Goal: Information Seeking & Learning: Learn about a topic

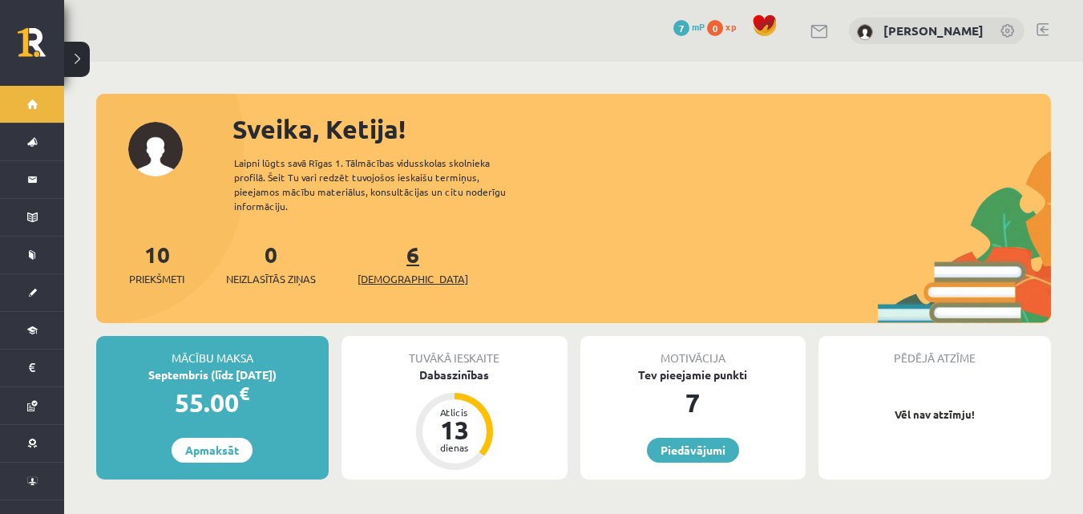
click at [381, 271] on span "[DEMOGRAPHIC_DATA]" at bounding box center [413, 279] width 111 height 16
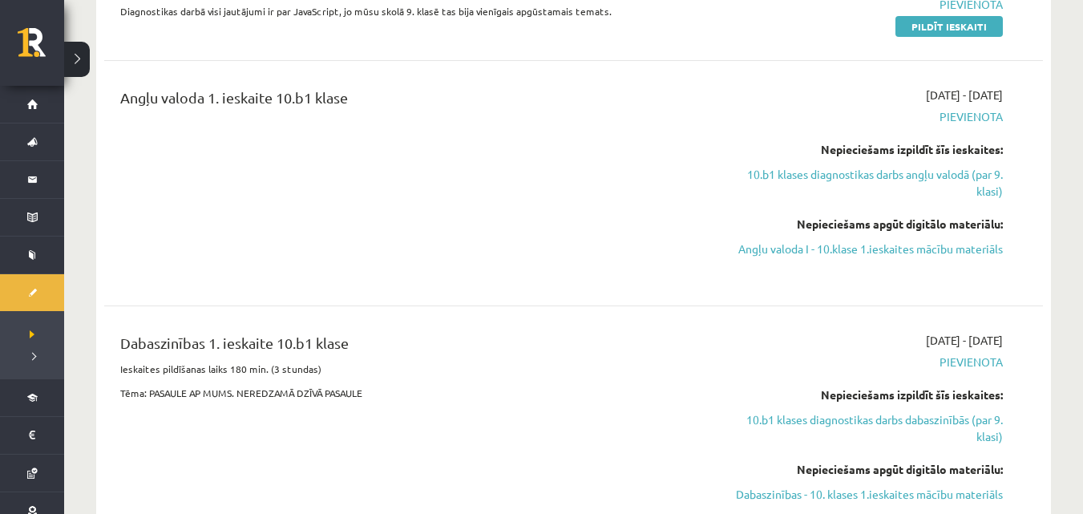
scroll to position [481, 0]
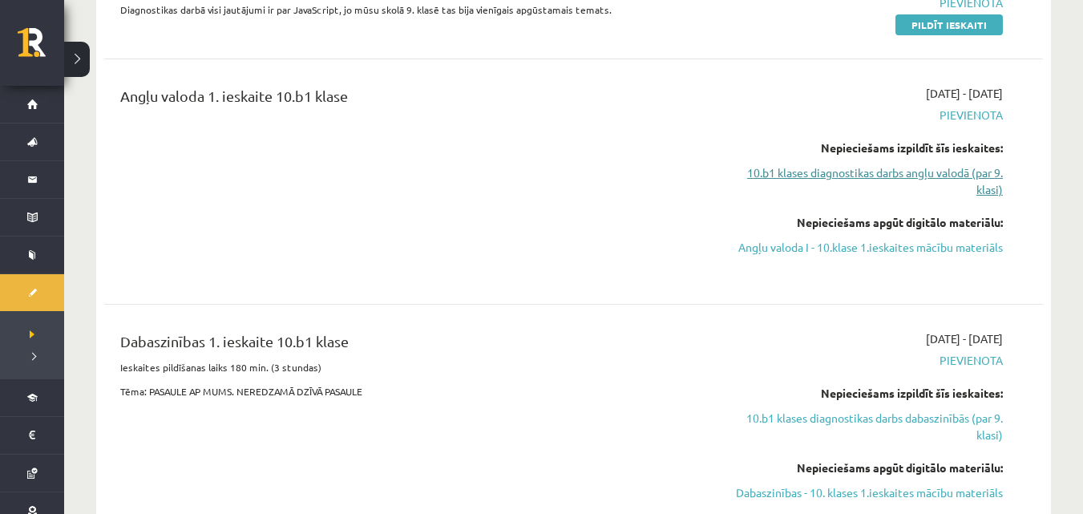
click at [907, 181] on link "10.b1 klases diagnostikas darbs angļu valodā (par 9. klasi)" at bounding box center [864, 181] width 278 height 34
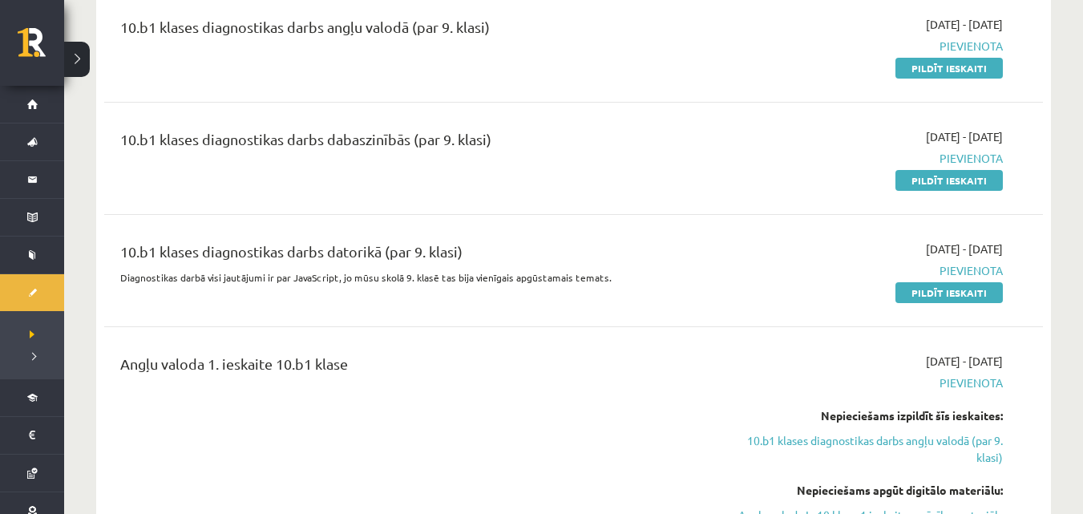
scroll to position [245, 0]
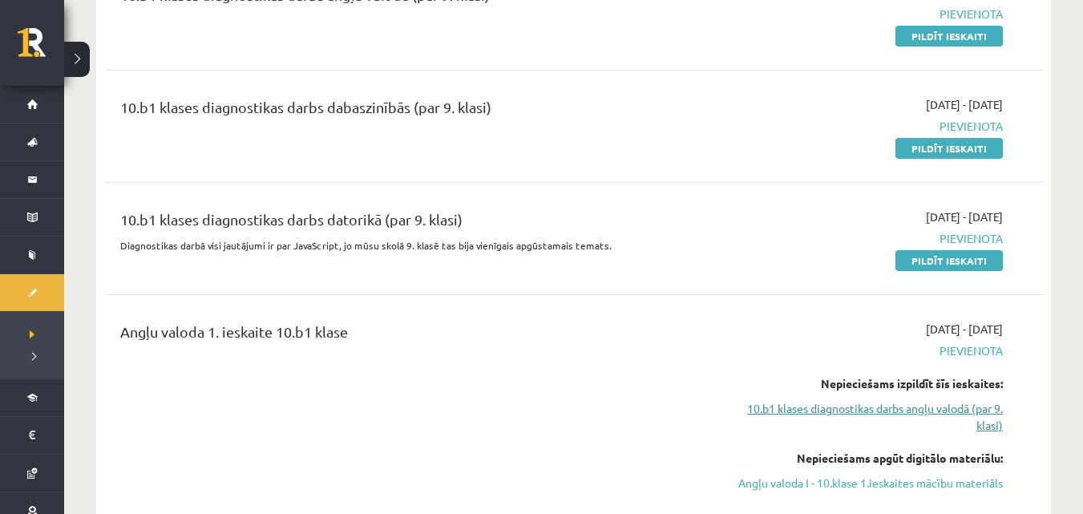
click at [857, 403] on link "10.b1 klases diagnostikas darbs angļu valodā (par 9. klasi)" at bounding box center [864, 417] width 278 height 34
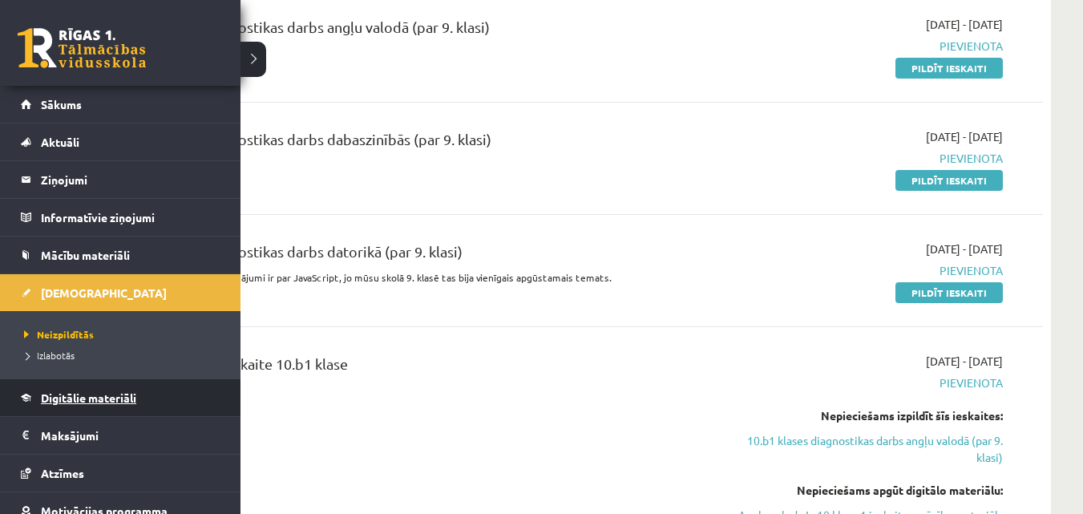
click at [47, 385] on link "Digitālie materiāli" at bounding box center [121, 397] width 200 height 37
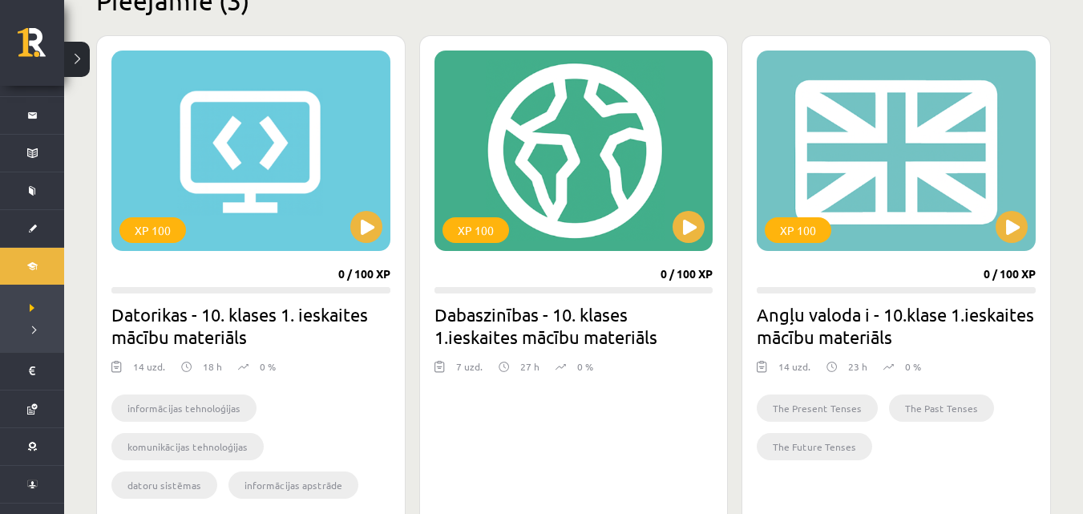
scroll to position [438, 0]
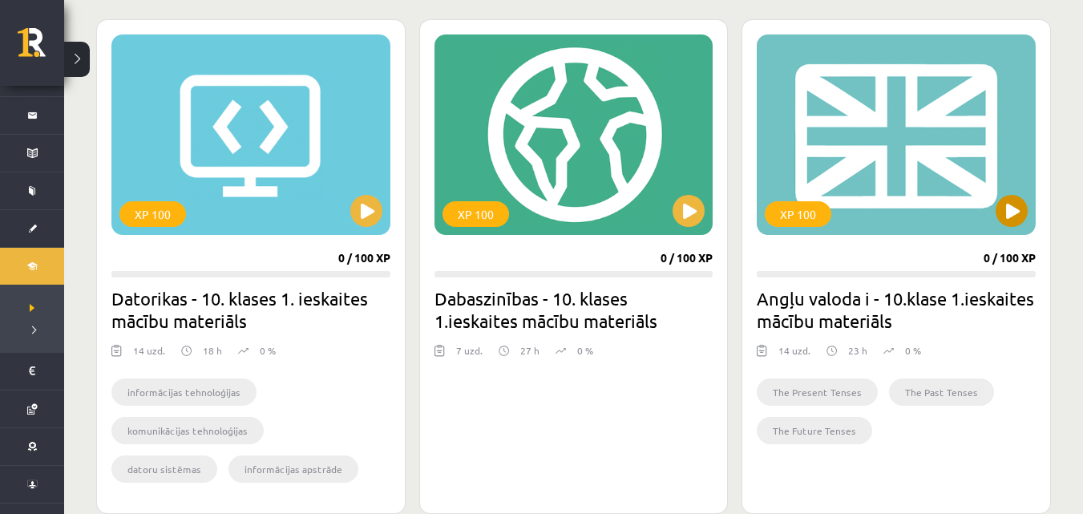
click at [966, 192] on div "XP 100" at bounding box center [896, 134] width 279 height 200
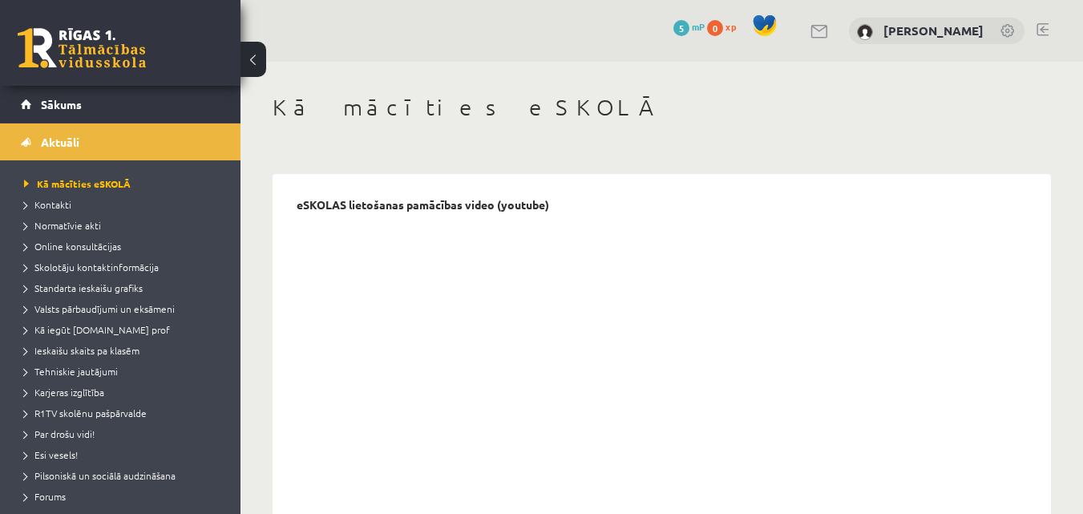
scroll to position [92, 0]
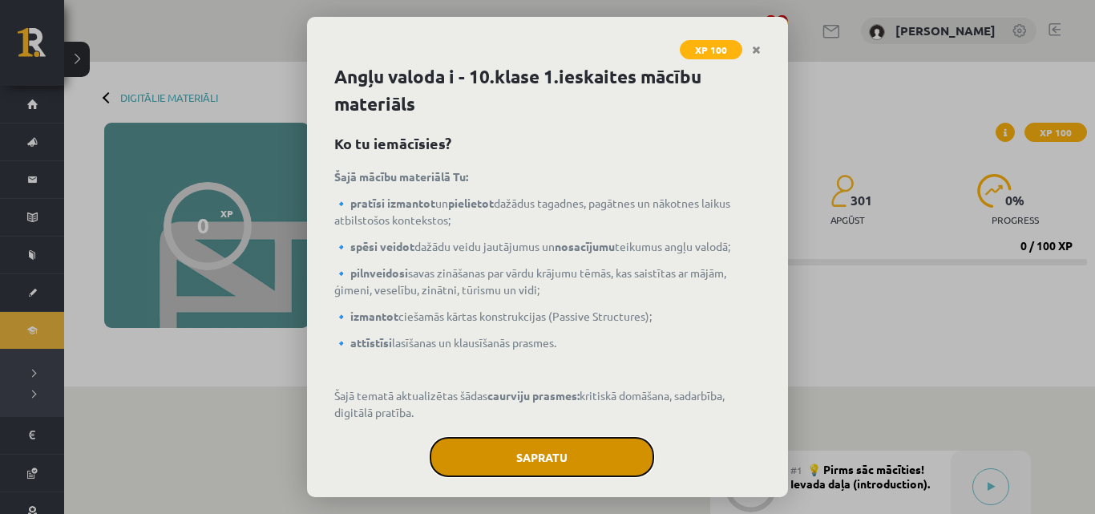
click at [556, 473] on button "Sapratu" at bounding box center [542, 457] width 225 height 40
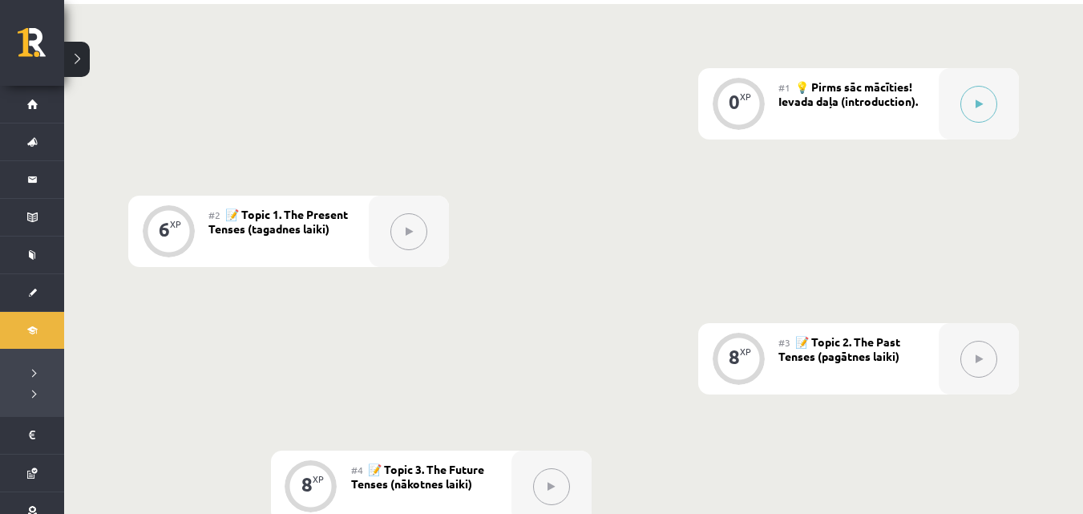
scroll to position [321, 0]
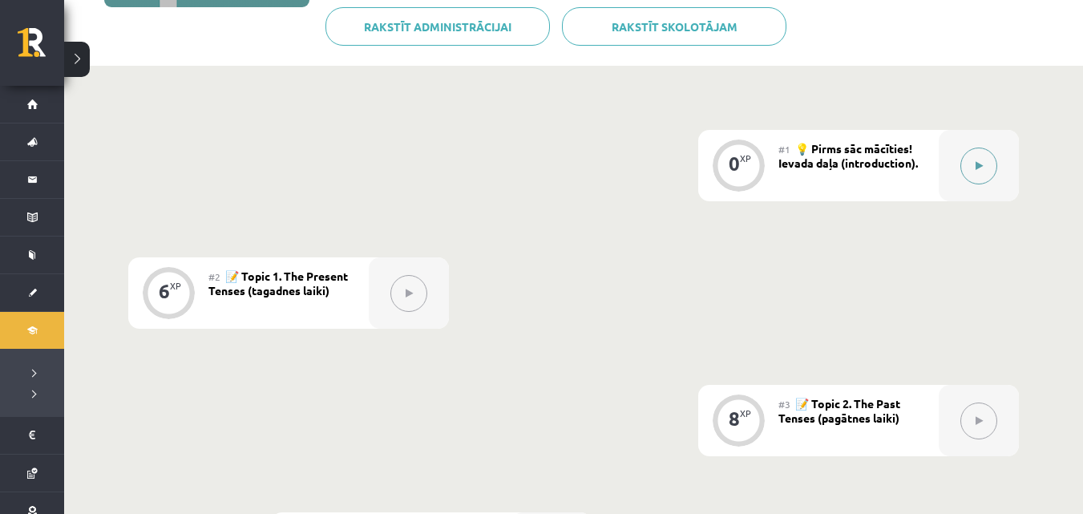
click at [975, 159] on button at bounding box center [979, 166] width 37 height 37
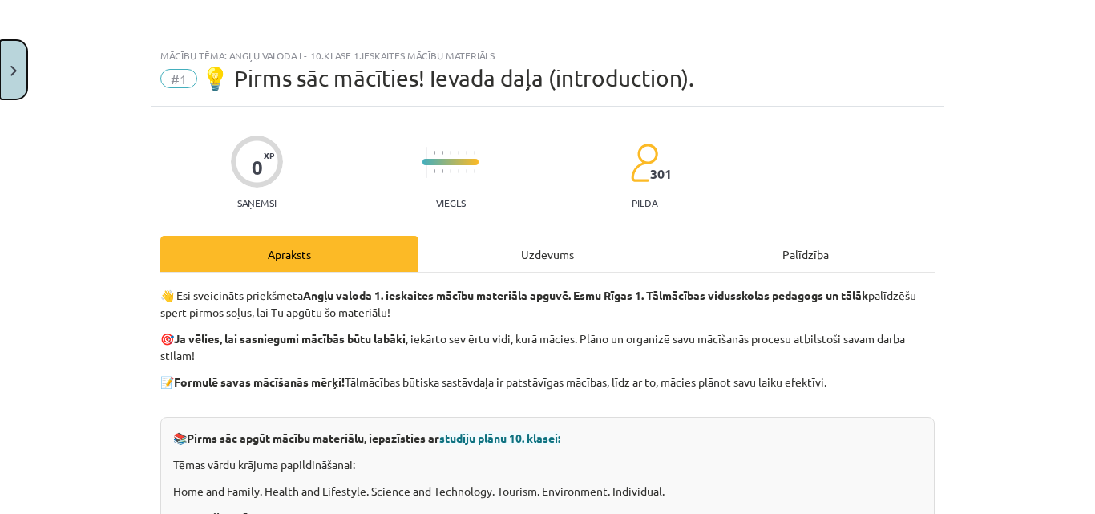
click at [3, 67] on button "Close" at bounding box center [13, 69] width 27 height 59
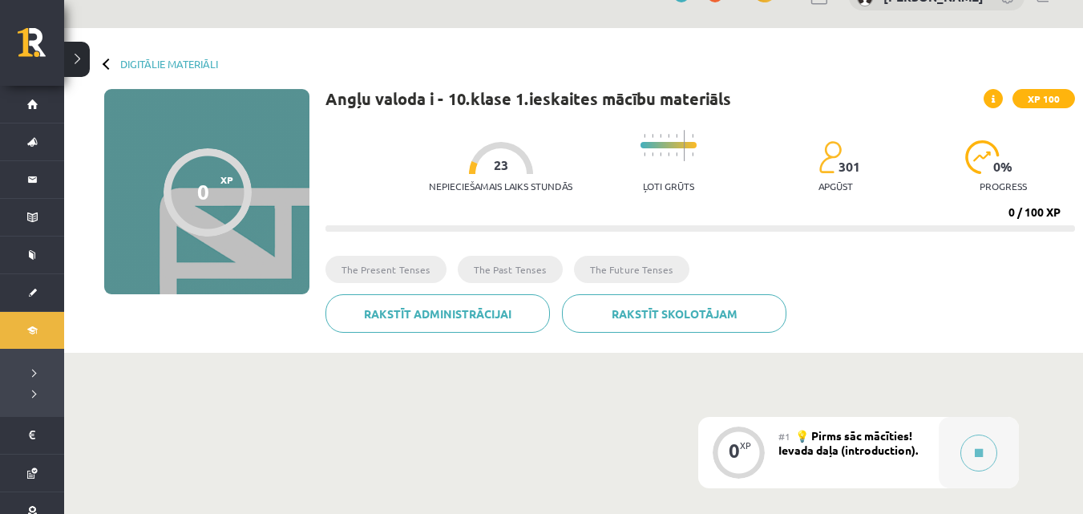
scroll to position [32, 0]
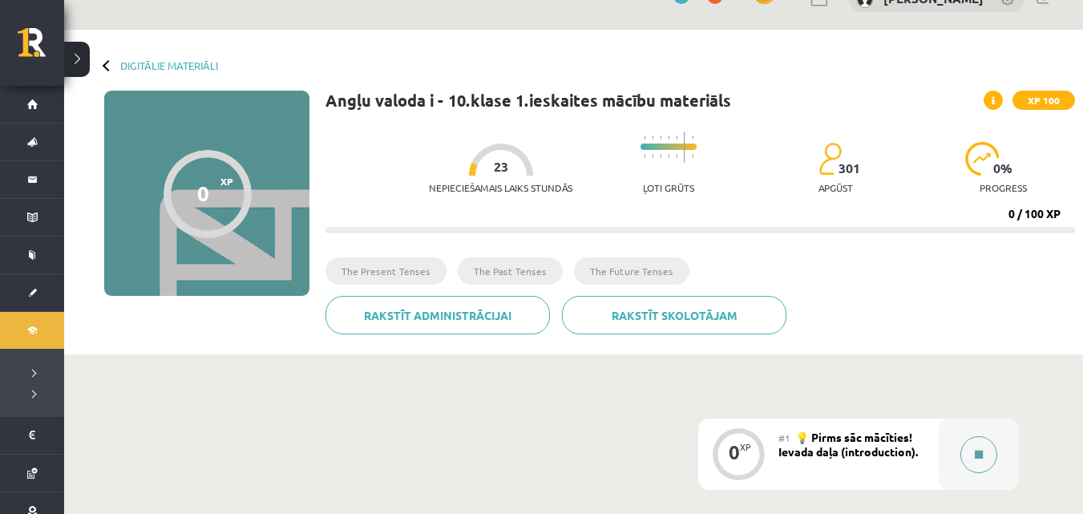
click at [971, 447] on button at bounding box center [979, 454] width 37 height 37
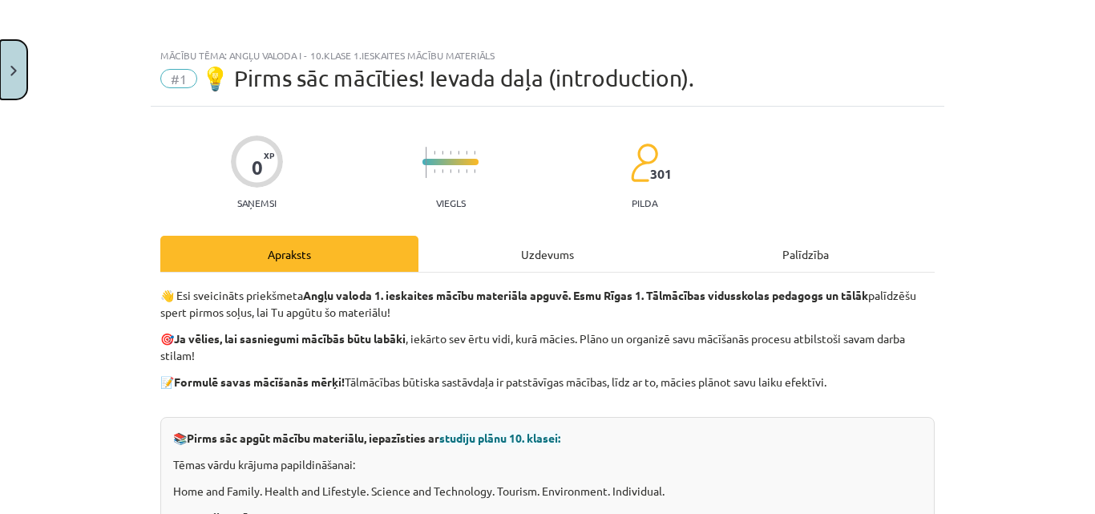
click at [6, 60] on button "Close" at bounding box center [13, 69] width 27 height 59
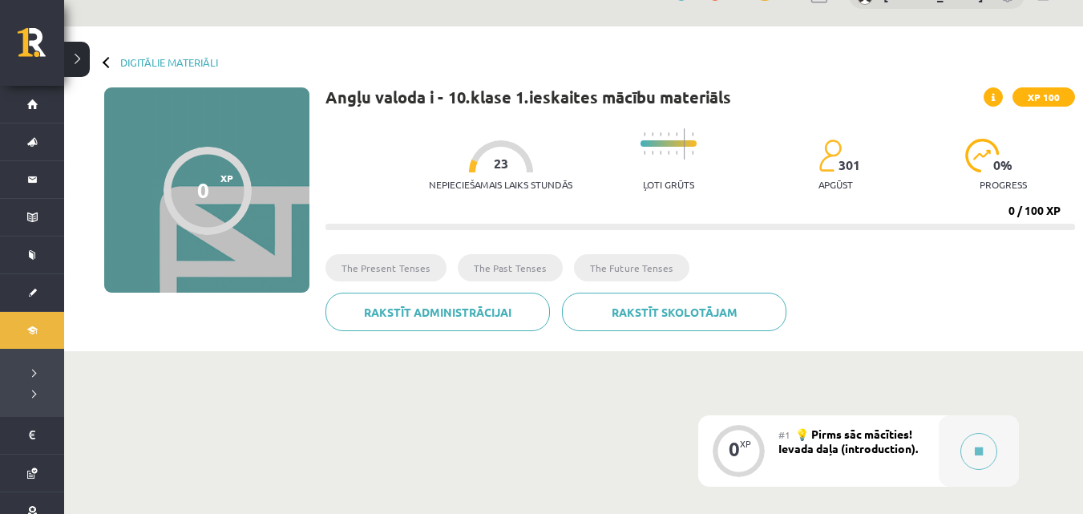
scroll to position [0, 0]
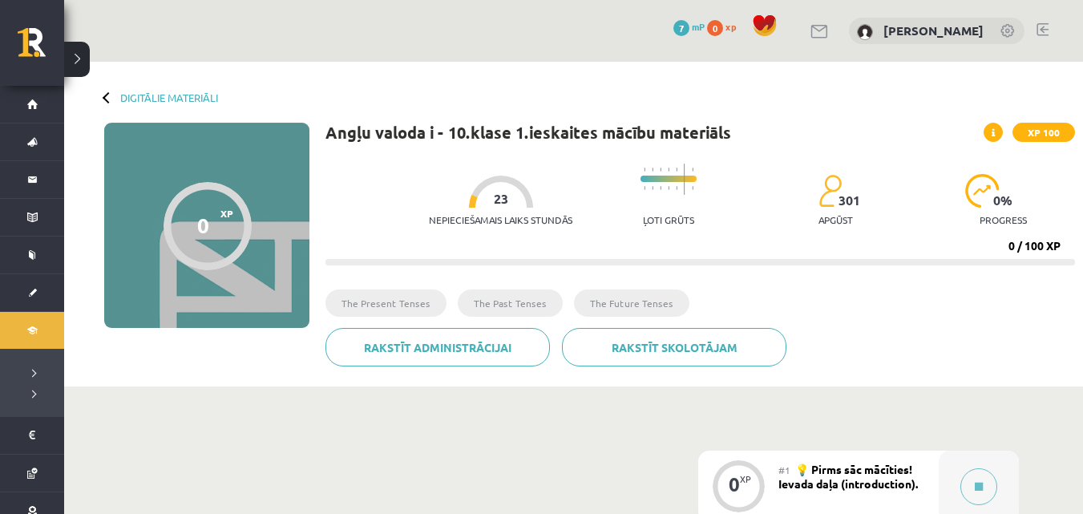
click at [107, 96] on div at bounding box center [108, 96] width 11 height 11
click at [122, 96] on link "Digitālie materiāli" at bounding box center [169, 97] width 98 height 12
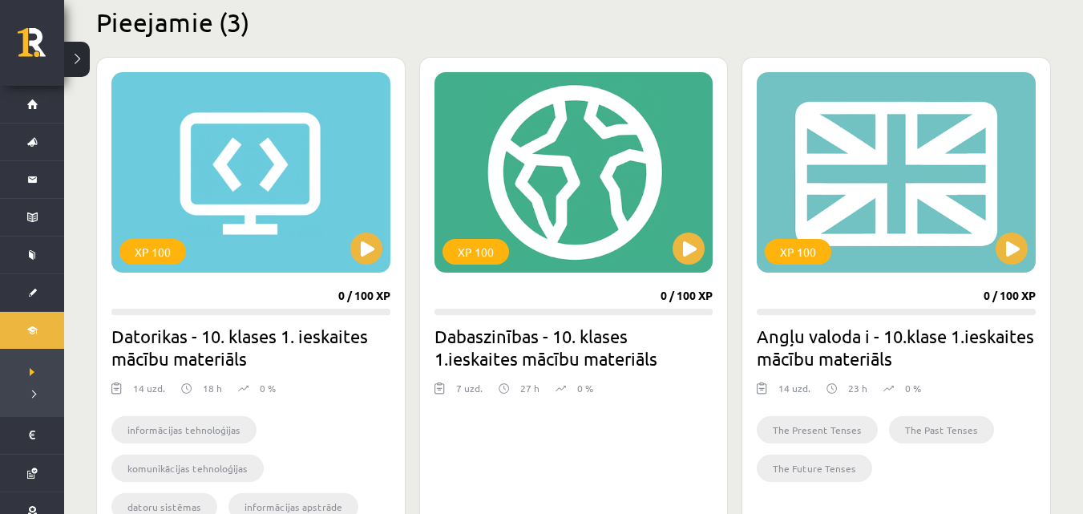
scroll to position [368, 0]
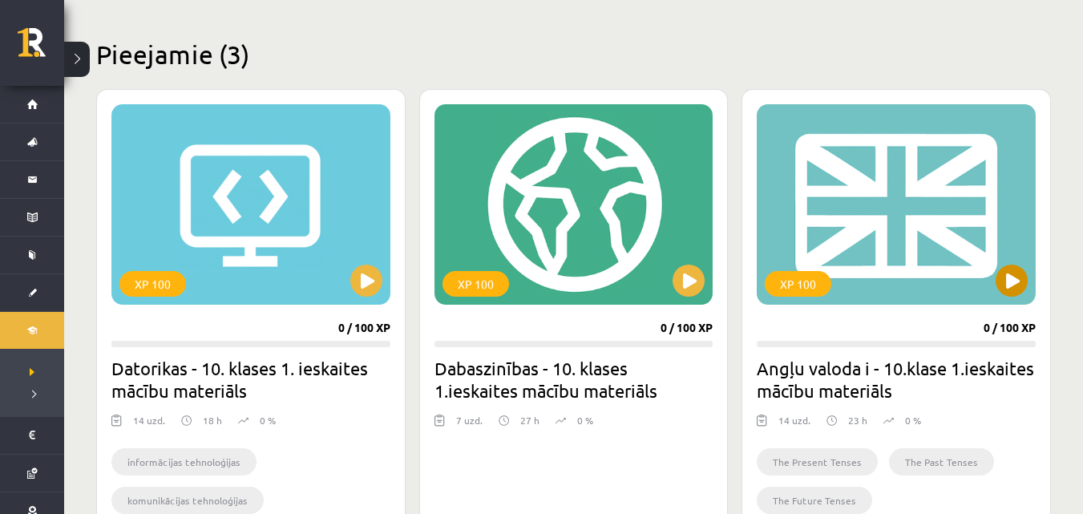
click at [912, 281] on div "XP 100" at bounding box center [896, 204] width 279 height 200
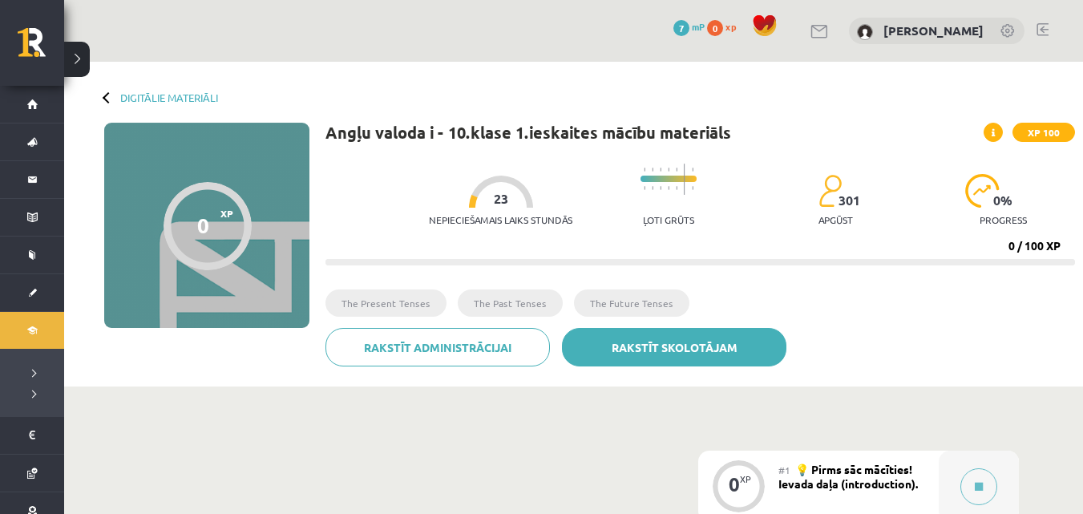
click at [636, 357] on link "Rakstīt skolotājam" at bounding box center [674, 347] width 225 height 38
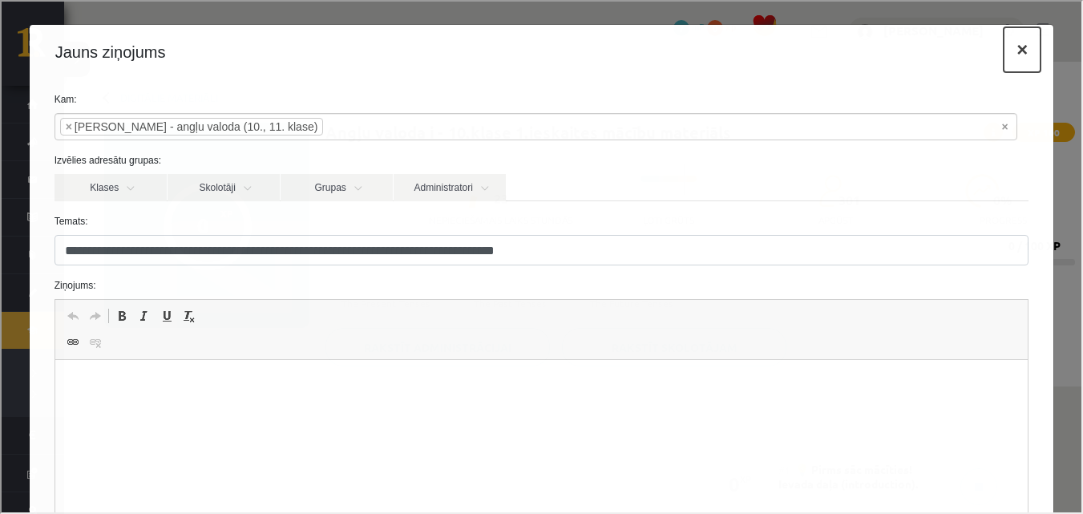
click at [1006, 46] on button "×" at bounding box center [1020, 48] width 37 height 45
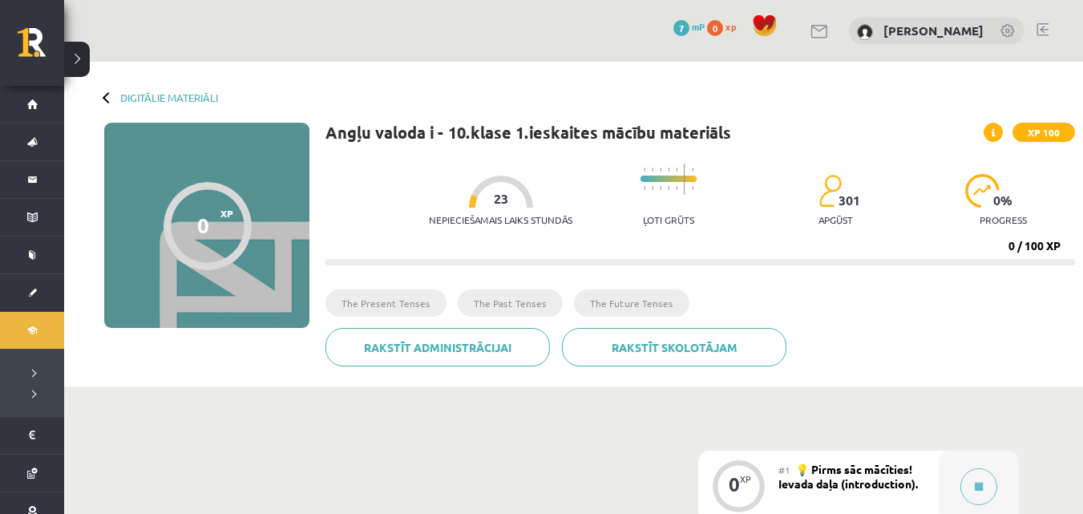
click at [992, 132] on icon at bounding box center [993, 133] width 3 height 10
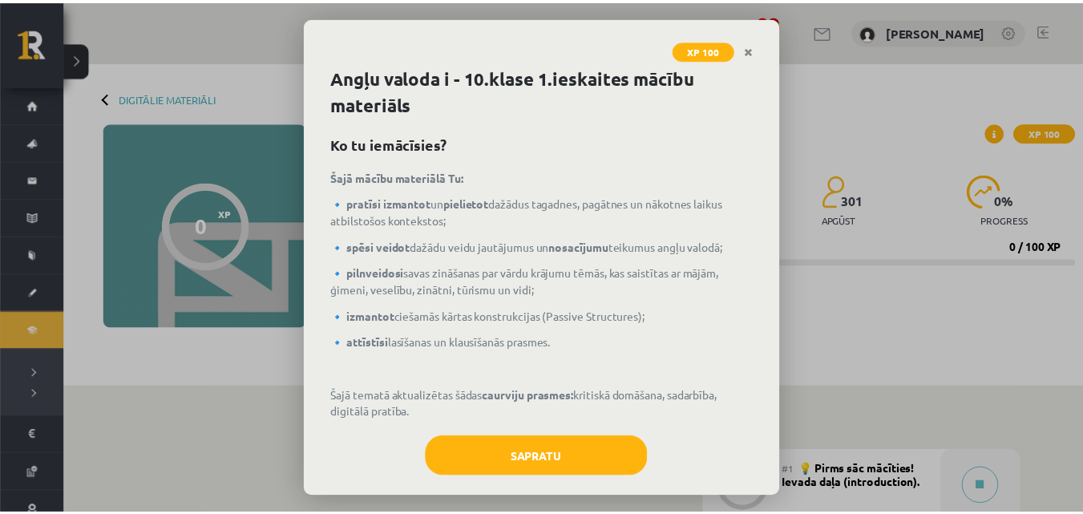
scroll to position [19, 0]
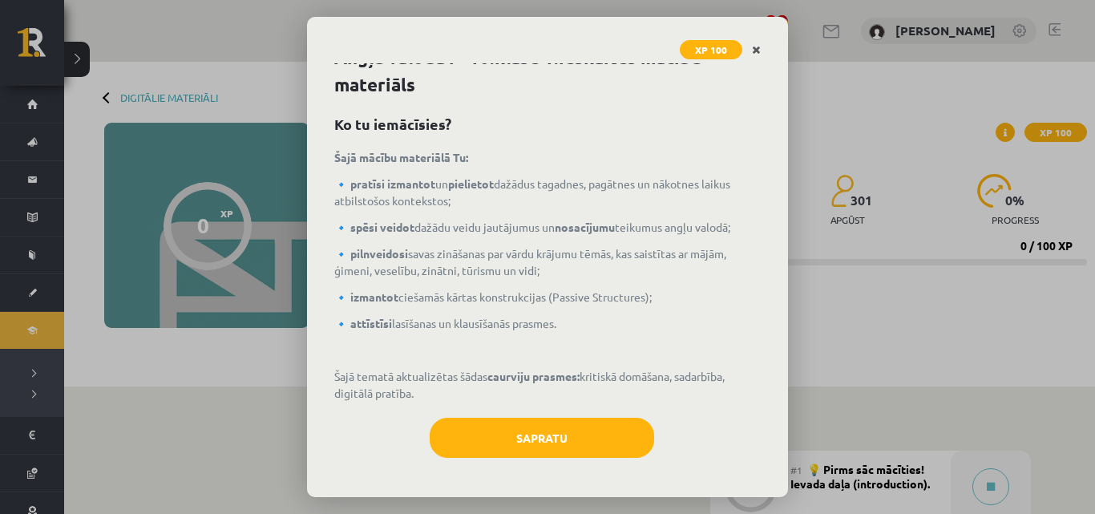
click at [764, 53] on link "Close" at bounding box center [757, 49] width 28 height 31
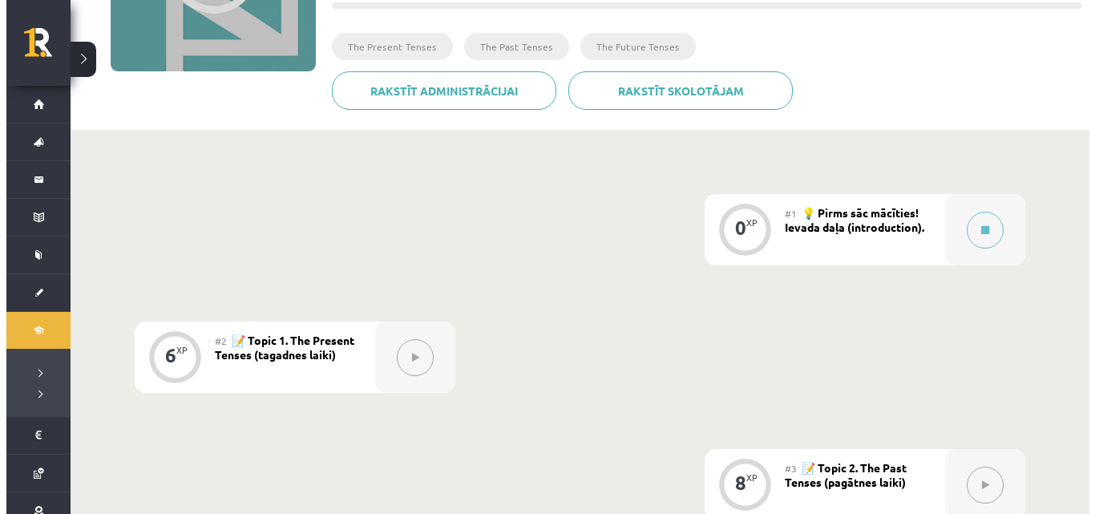
scroll to position [289, 0]
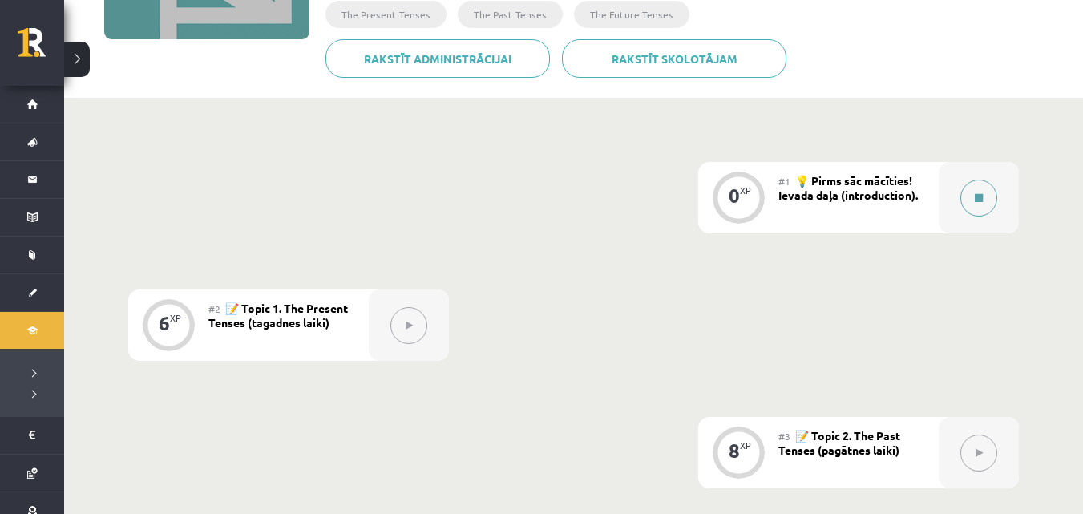
click at [961, 180] on div at bounding box center [979, 197] width 80 height 71
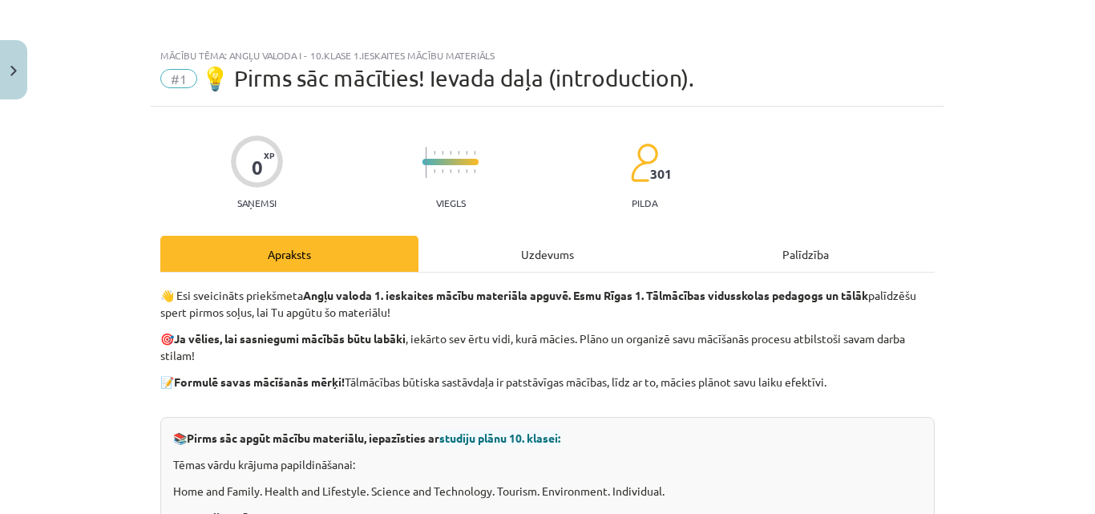
click at [321, 236] on div "Apraksts" at bounding box center [289, 254] width 258 height 36
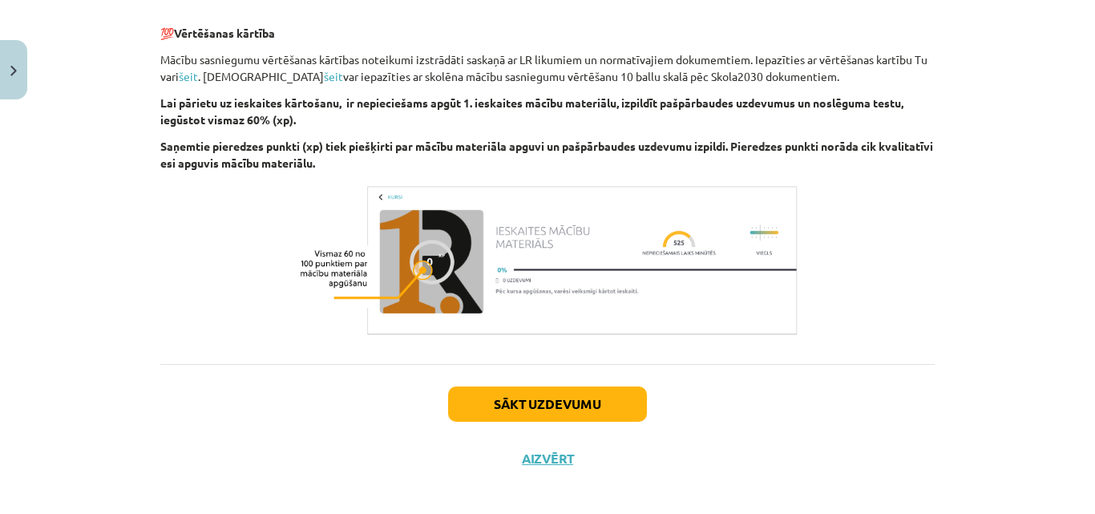
scroll to position [1898, 0]
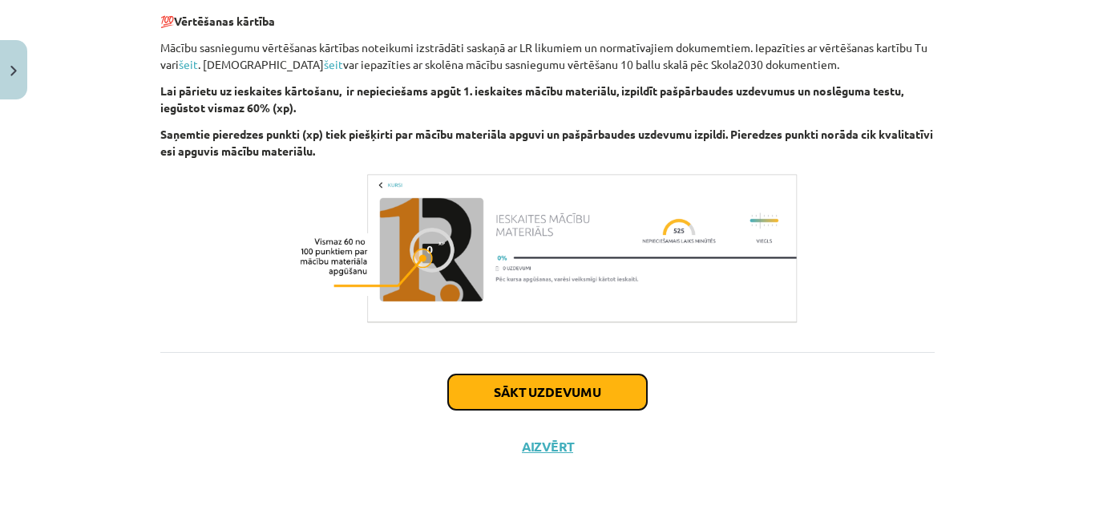
click at [619, 390] on button "Sākt uzdevumu" at bounding box center [547, 392] width 199 height 35
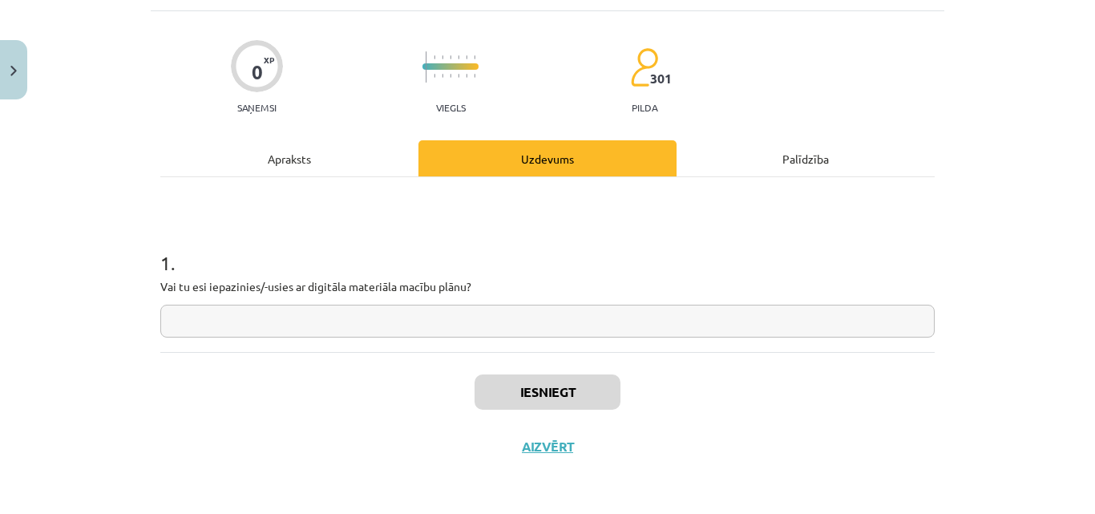
scroll to position [40, 0]
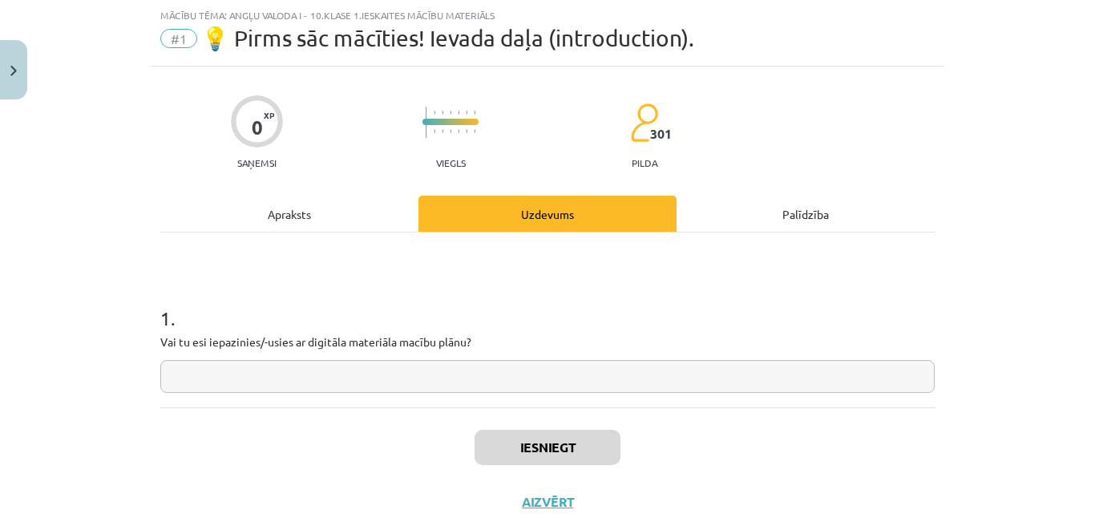
click at [811, 210] on div "Palīdzība" at bounding box center [806, 214] width 258 height 36
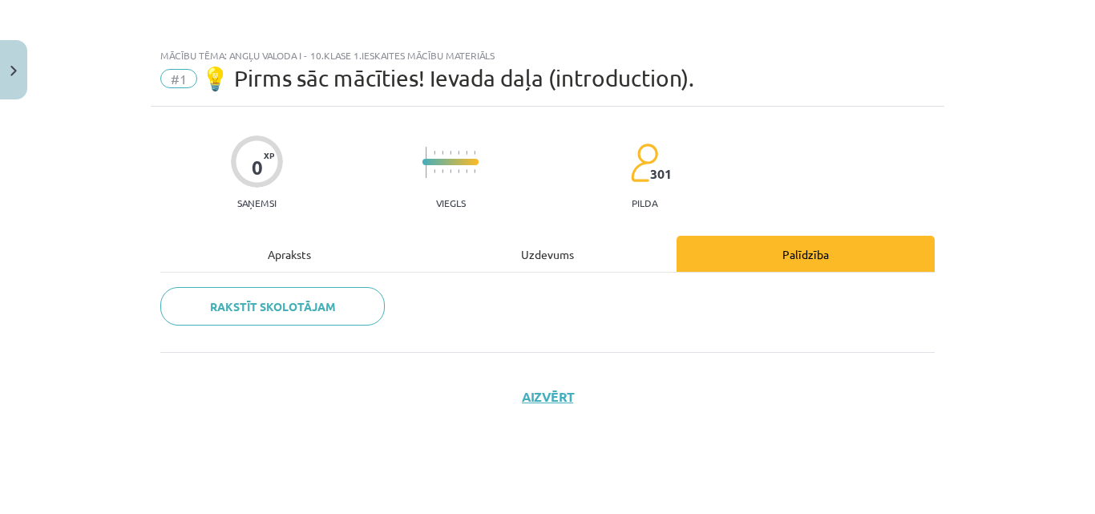
click at [567, 237] on div "Uzdevums" at bounding box center [548, 254] width 258 height 36
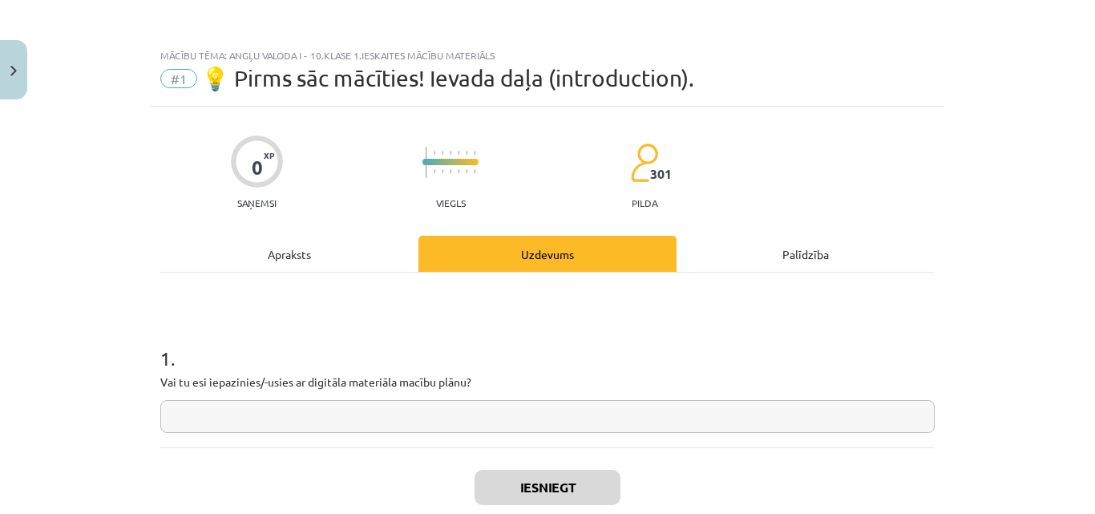
click at [269, 245] on div "Apraksts" at bounding box center [289, 254] width 258 height 36
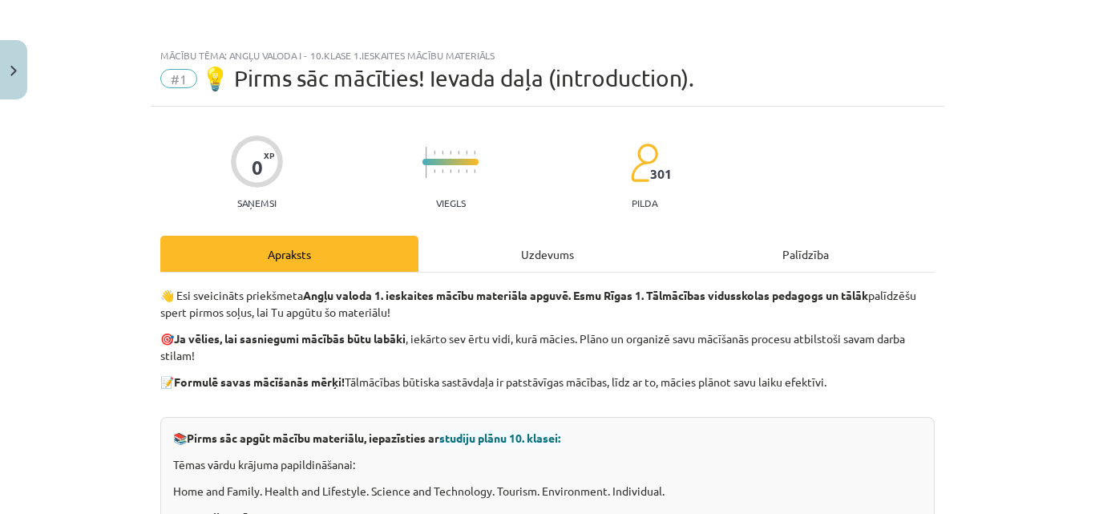
scroll to position [40, 0]
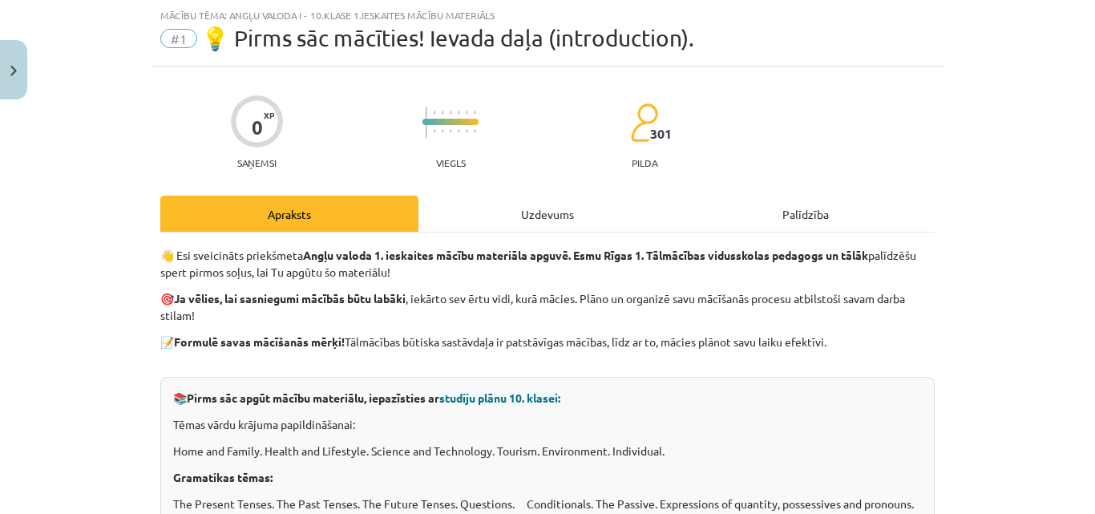
click at [553, 218] on div "Uzdevums" at bounding box center [548, 214] width 258 height 36
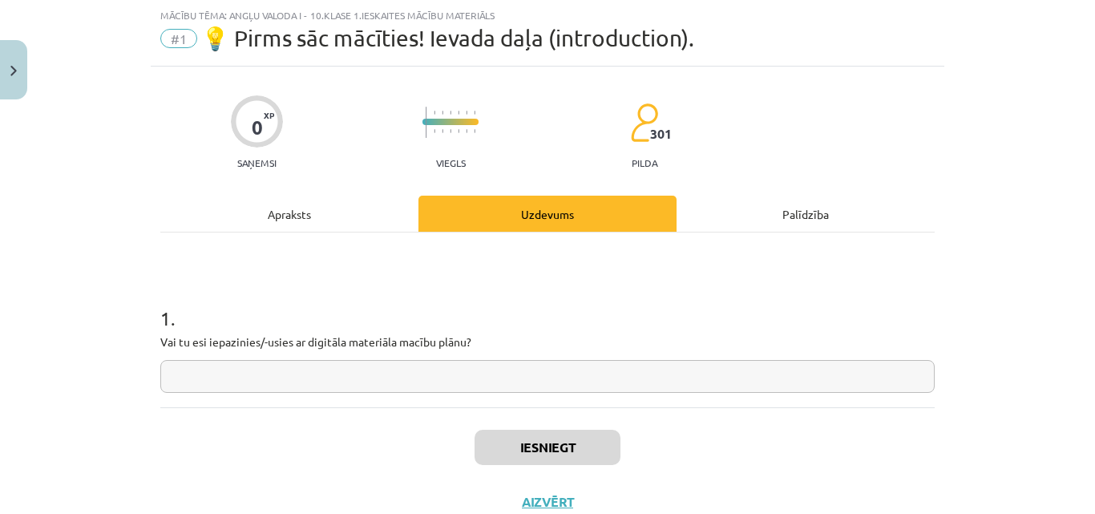
click at [347, 225] on div "Apraksts" at bounding box center [289, 214] width 258 height 36
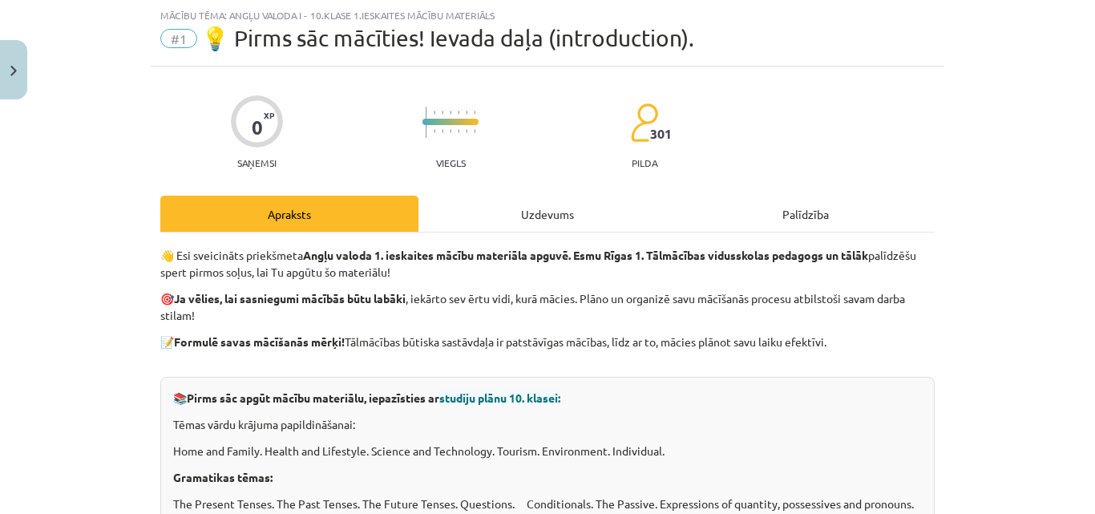
click at [520, 202] on div "Uzdevums" at bounding box center [548, 214] width 258 height 36
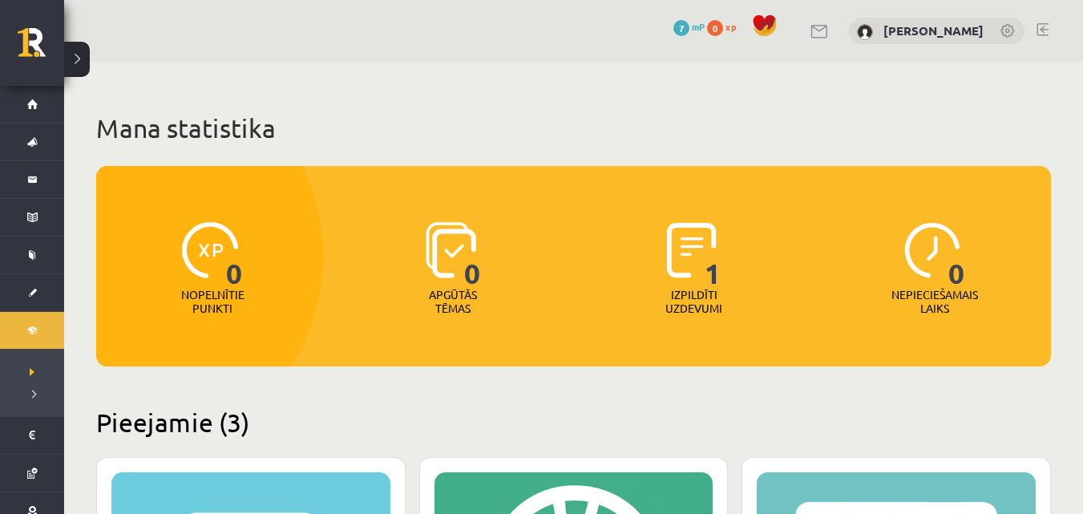
scroll to position [368, 0]
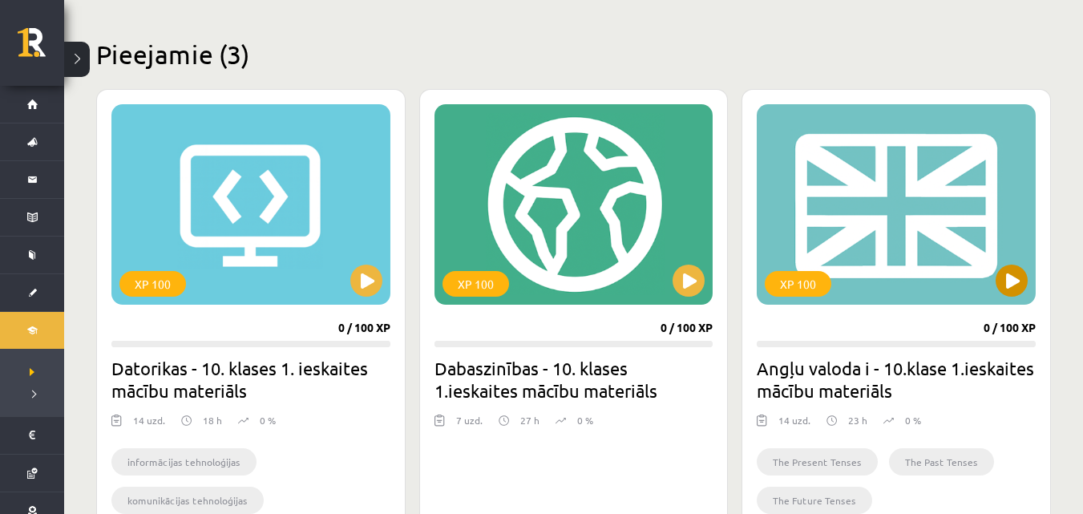
click at [1006, 296] on div "XP 100" at bounding box center [896, 204] width 279 height 200
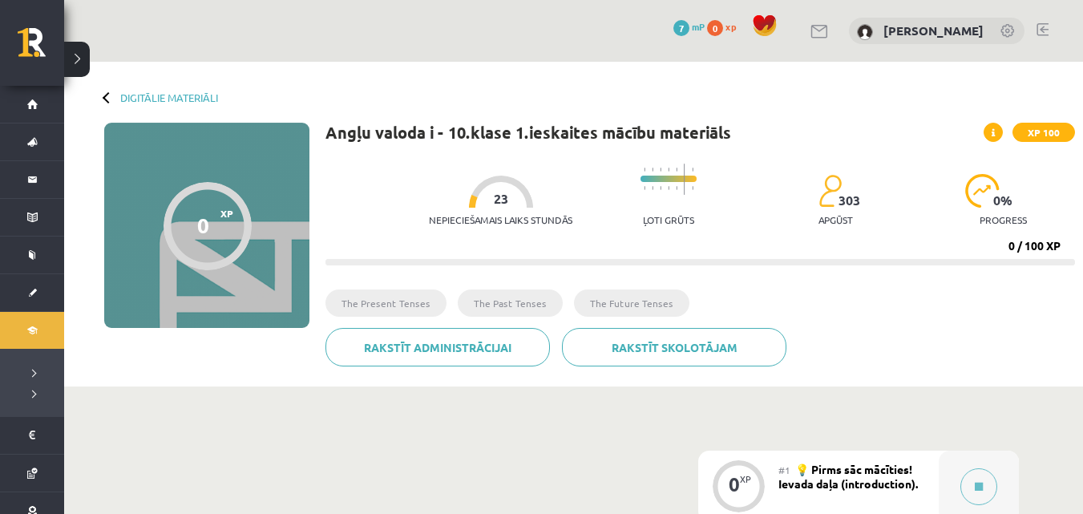
click at [106, 99] on div at bounding box center [108, 96] width 11 height 11
click at [133, 94] on link "Digitālie materiāli" at bounding box center [169, 97] width 98 height 12
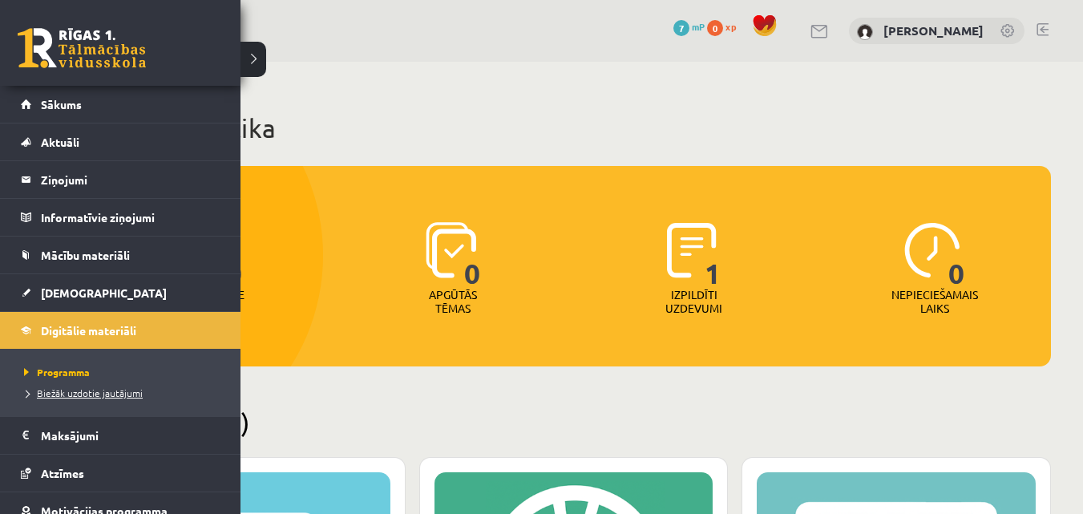
click at [64, 396] on span "Biežāk uzdotie jautājumi" at bounding box center [81, 393] width 123 height 13
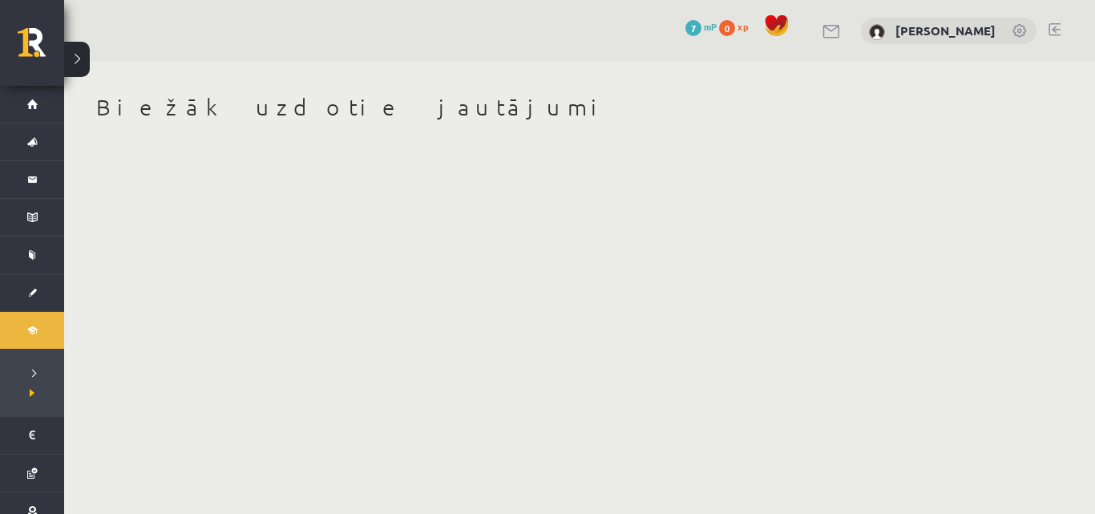
click at [418, 108] on h1 "Biežāk uzdotie jautājumi" at bounding box center [579, 107] width 967 height 27
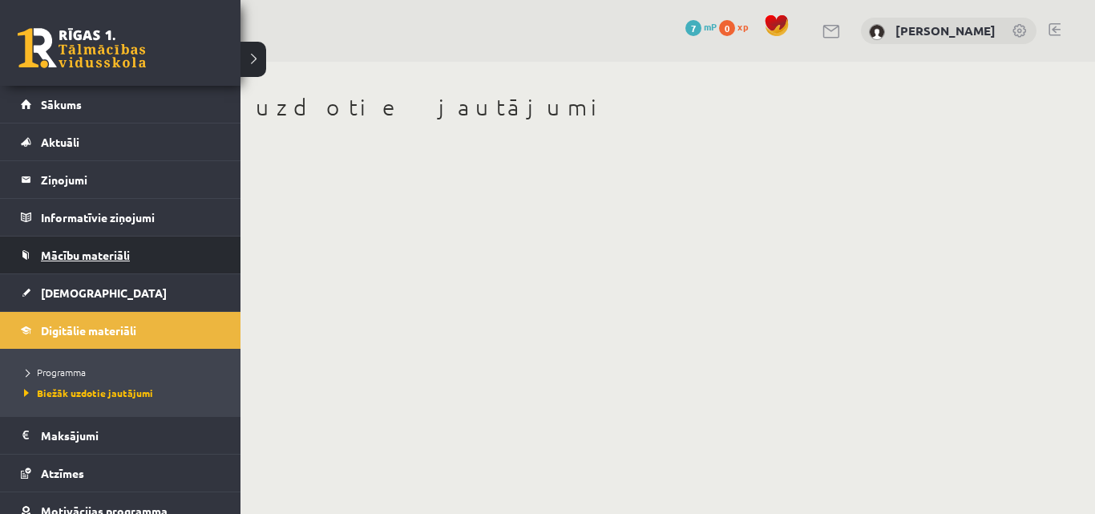
click at [120, 247] on link "Mācību materiāli" at bounding box center [121, 255] width 200 height 37
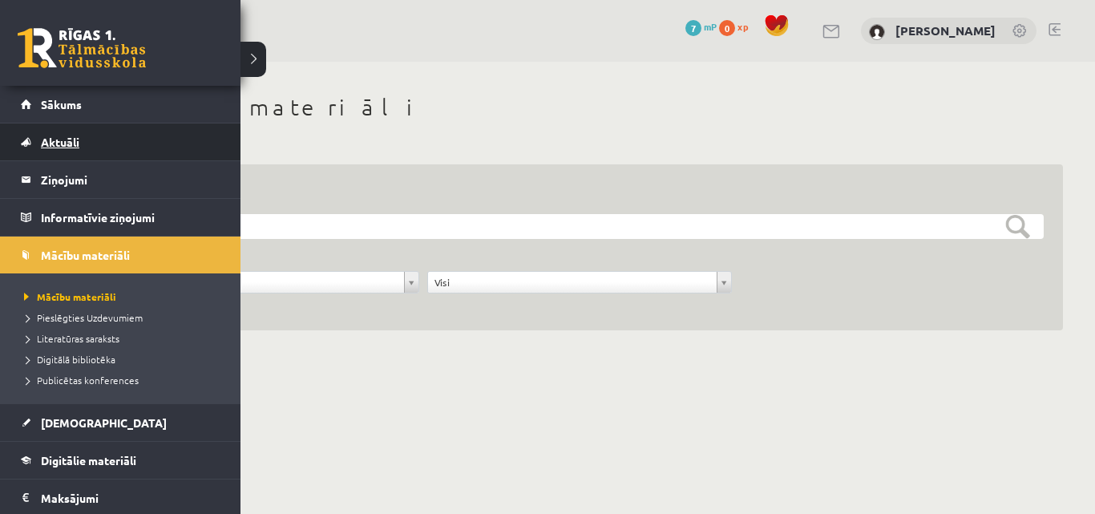
click at [96, 139] on link "Aktuāli" at bounding box center [121, 142] width 200 height 37
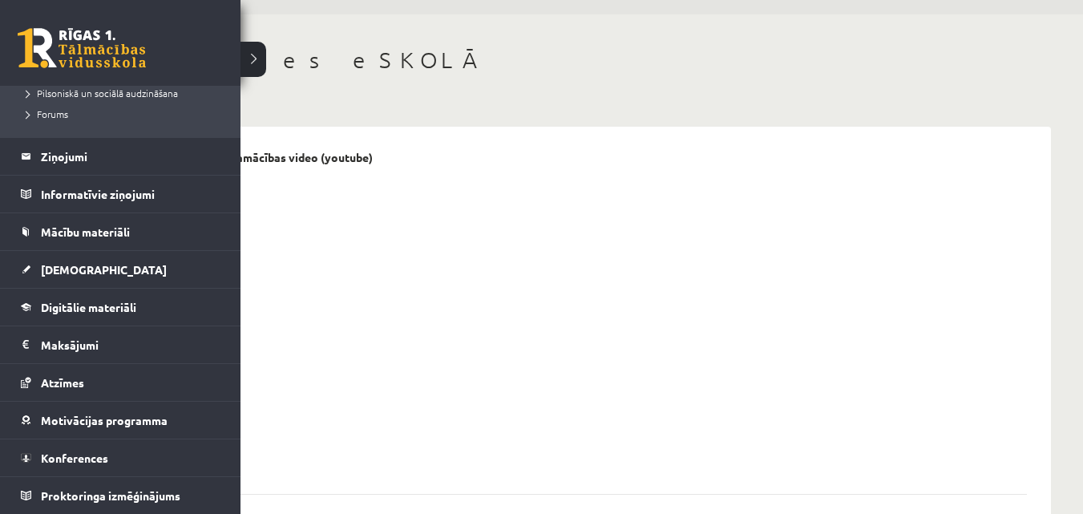
scroll to position [96, 0]
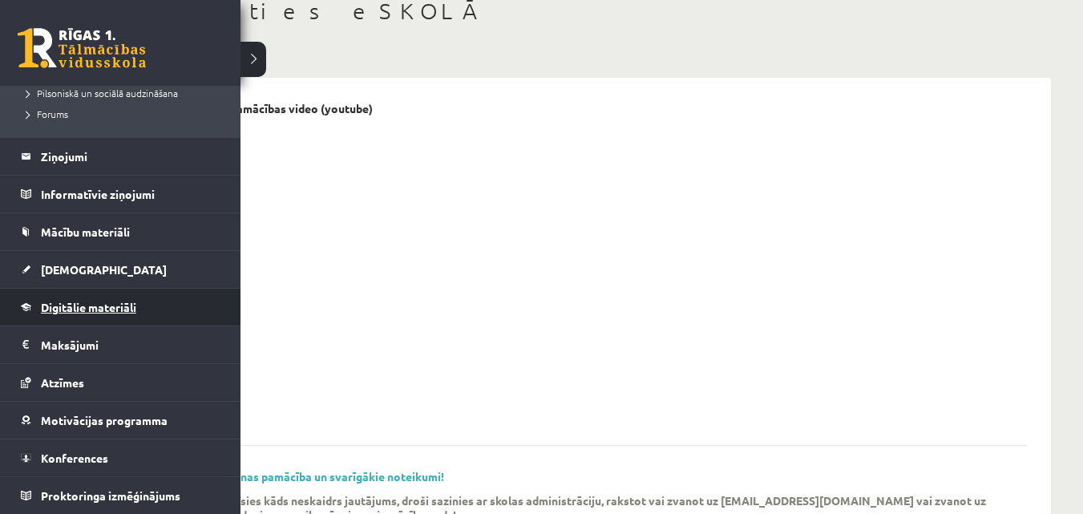
click at [86, 314] on link "Digitālie materiāli" at bounding box center [121, 307] width 200 height 37
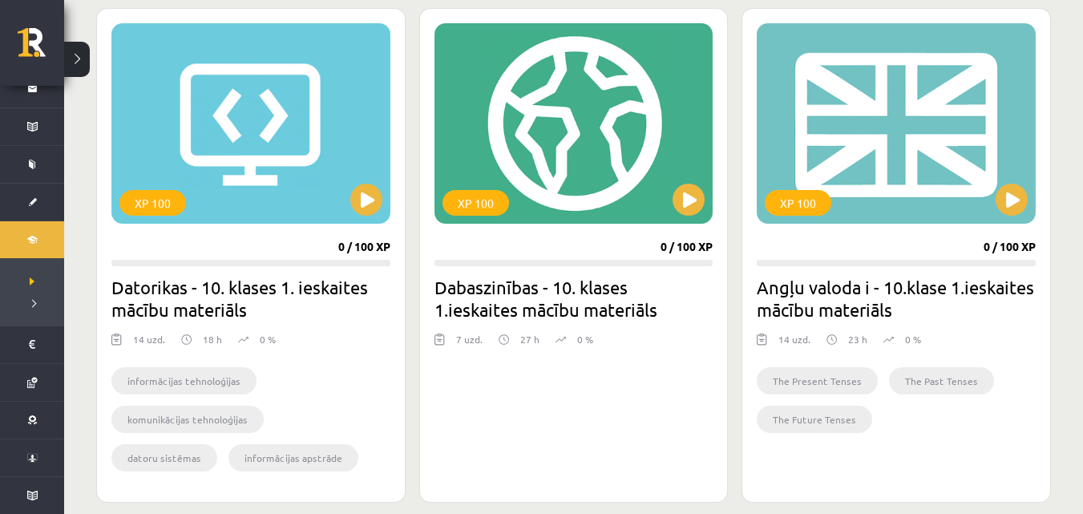
scroll to position [481, 0]
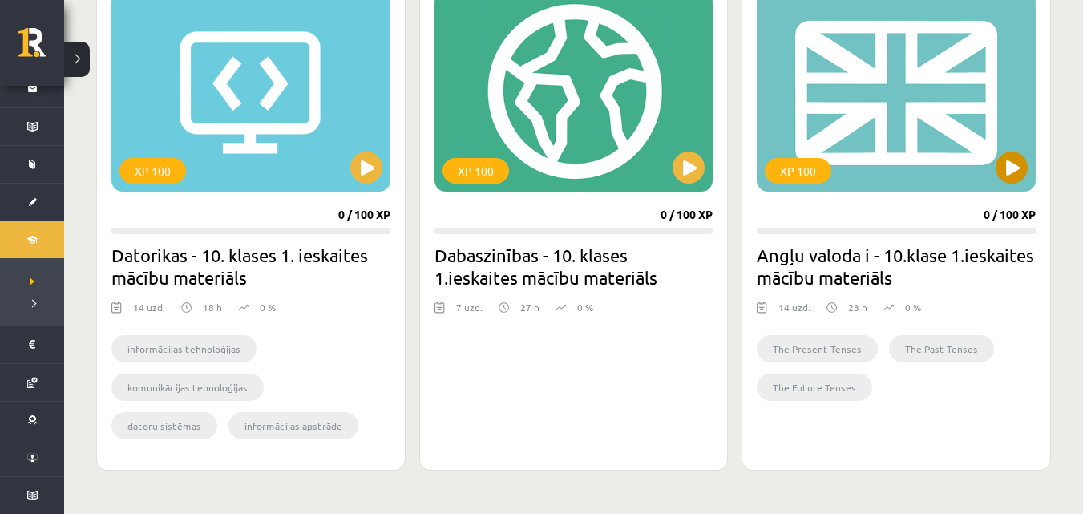
click at [877, 82] on div "XP 100" at bounding box center [896, 91] width 279 height 200
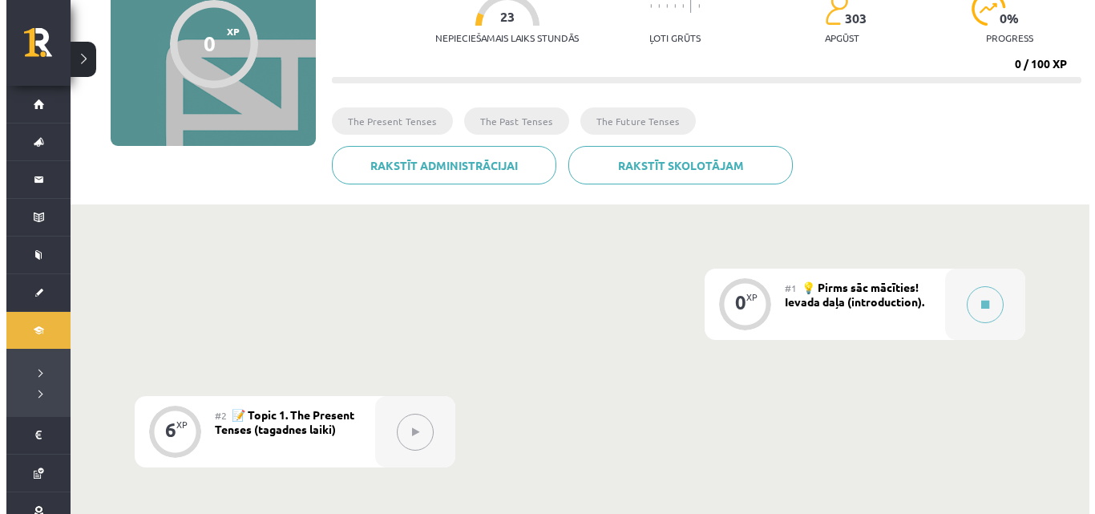
scroll to position [257, 0]
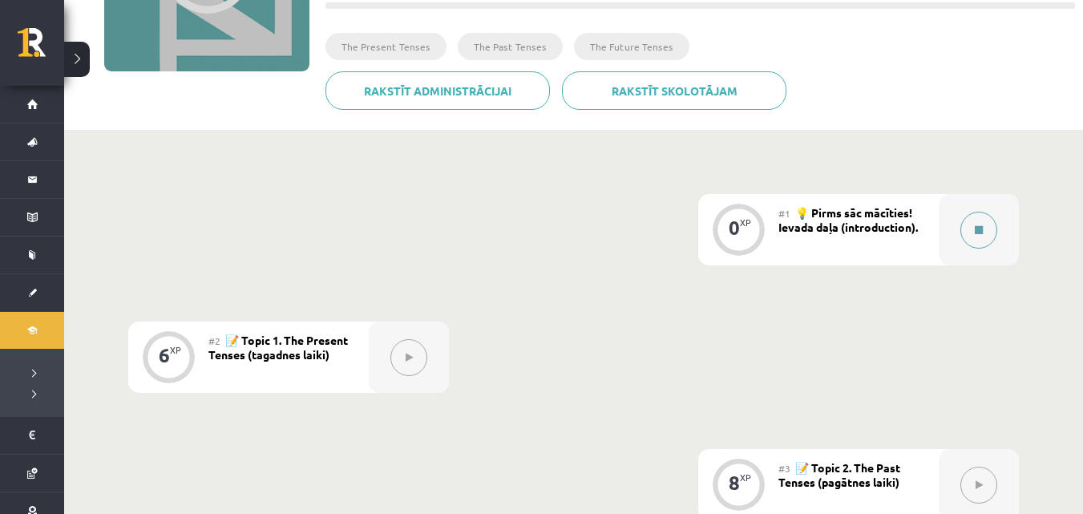
click at [986, 227] on button at bounding box center [979, 230] width 37 height 37
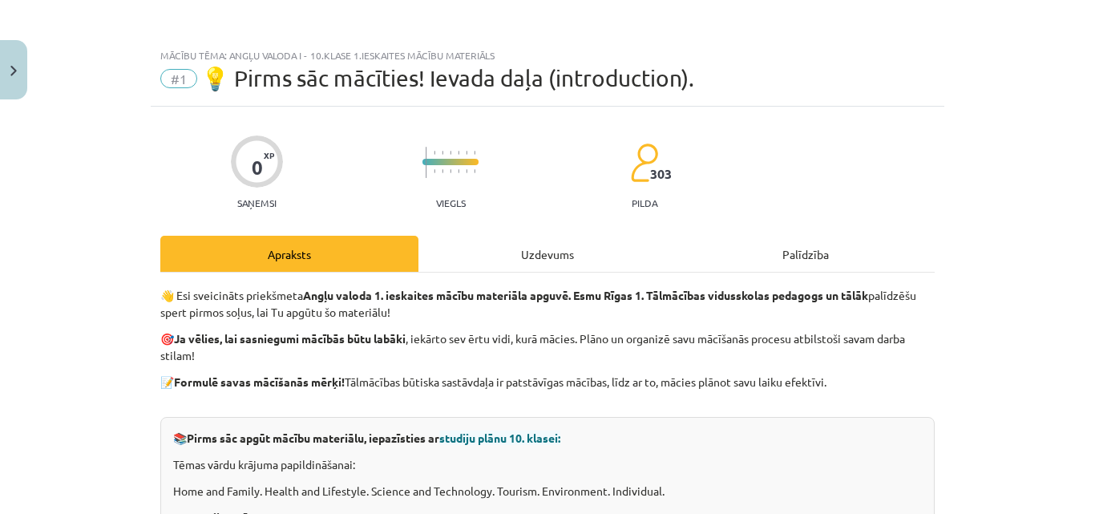
click at [536, 242] on div "Uzdevums" at bounding box center [548, 254] width 258 height 36
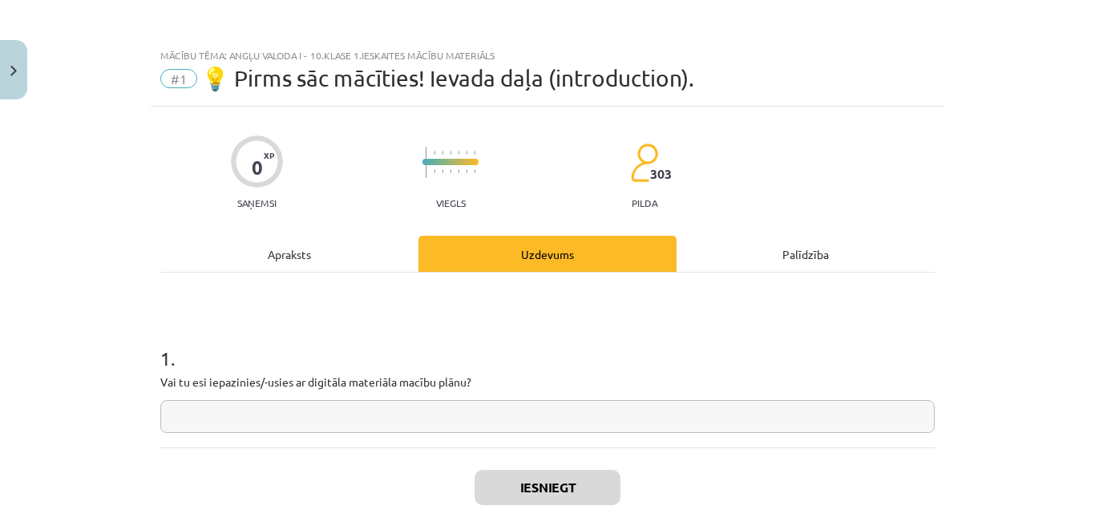
scroll to position [40, 0]
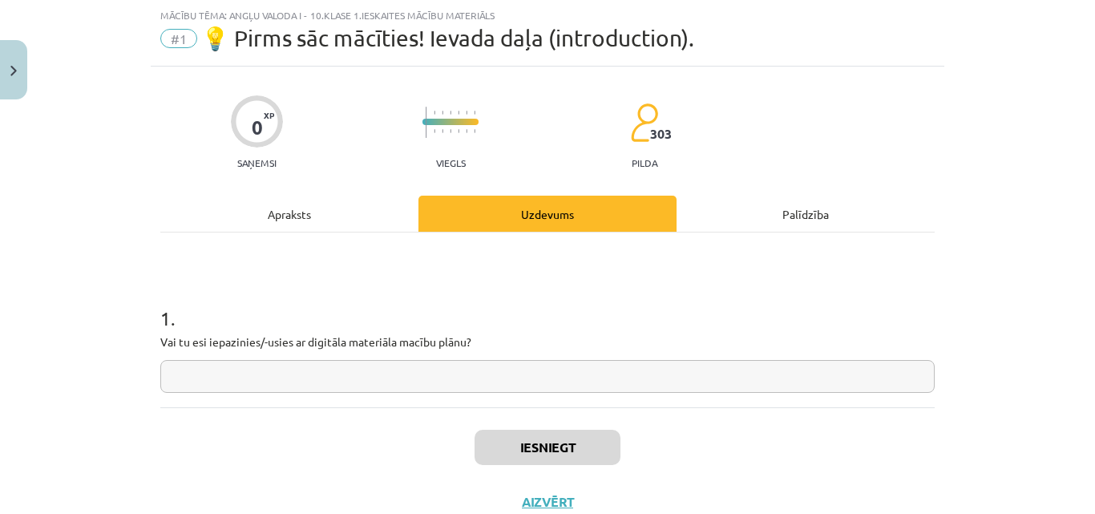
click at [323, 197] on div "Apraksts" at bounding box center [289, 214] width 258 height 36
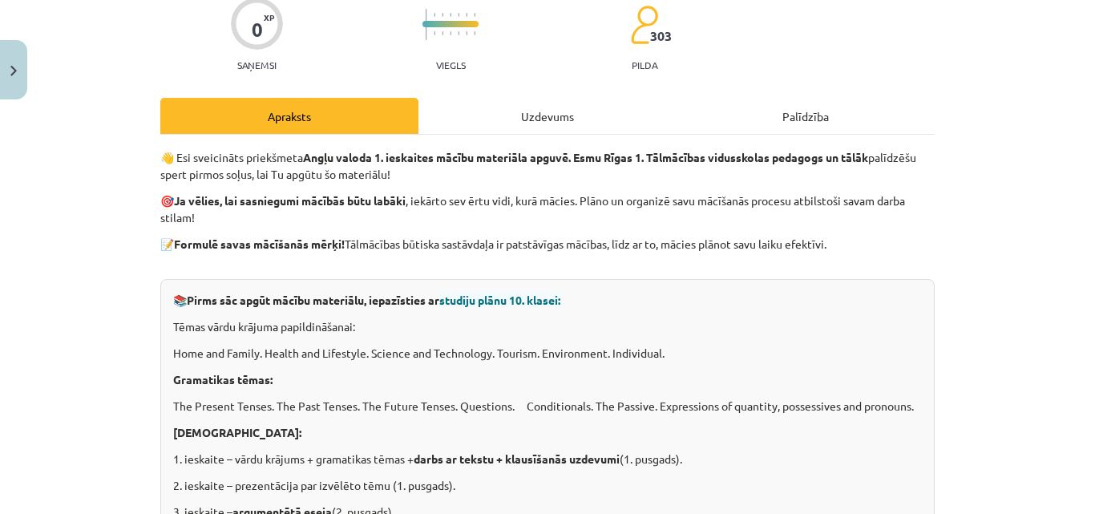
scroll to position [168, 0]
